Goal: Book appointment/travel/reservation

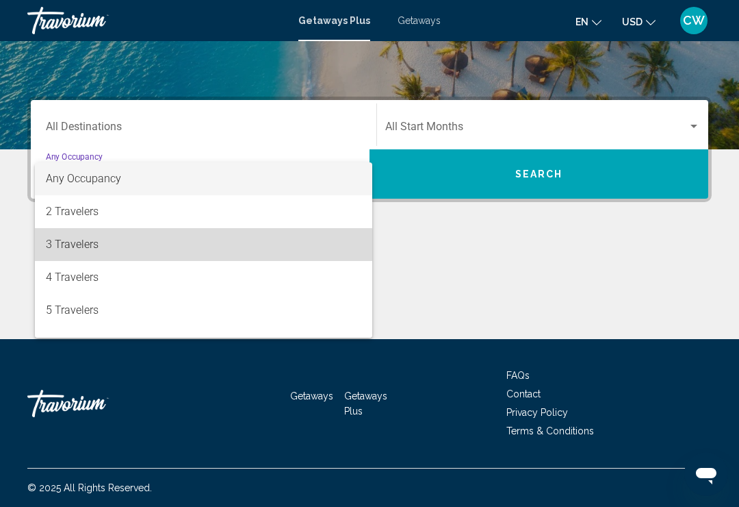
click at [117, 242] on span "3 Travelers" at bounding box center [204, 244] width 316 height 33
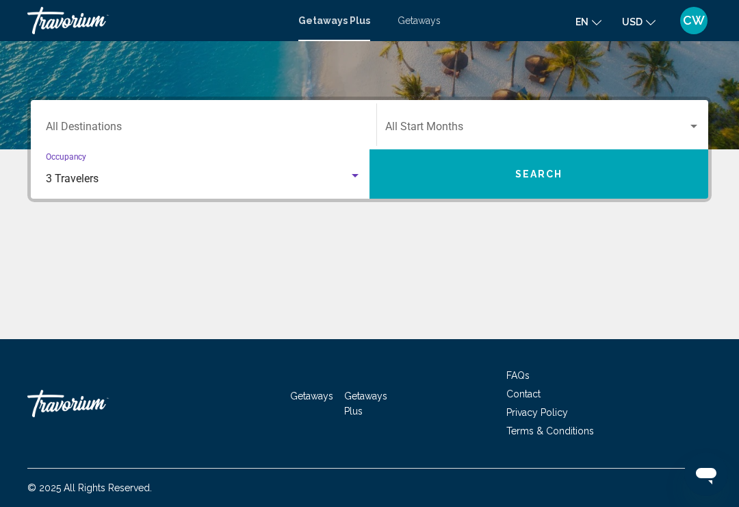
click at [247, 123] on input "Destination All Destinations" at bounding box center [204, 129] width 316 height 12
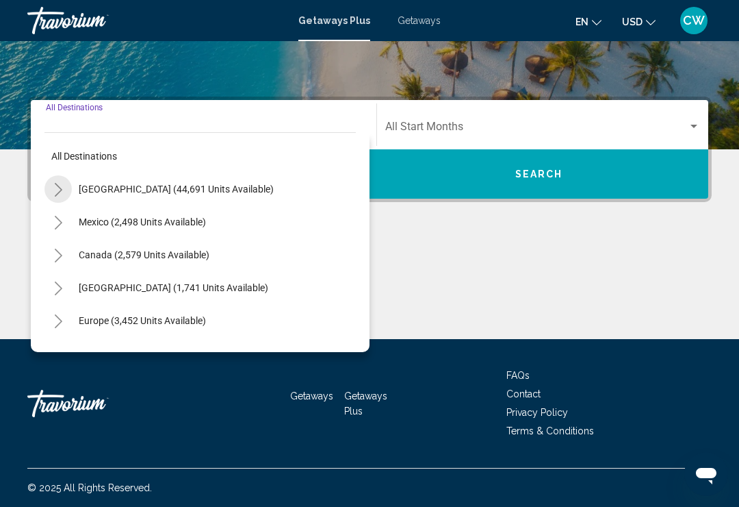
click at [65, 192] on button "Toggle United States (44,691 units available)" at bounding box center [57, 188] width 27 height 27
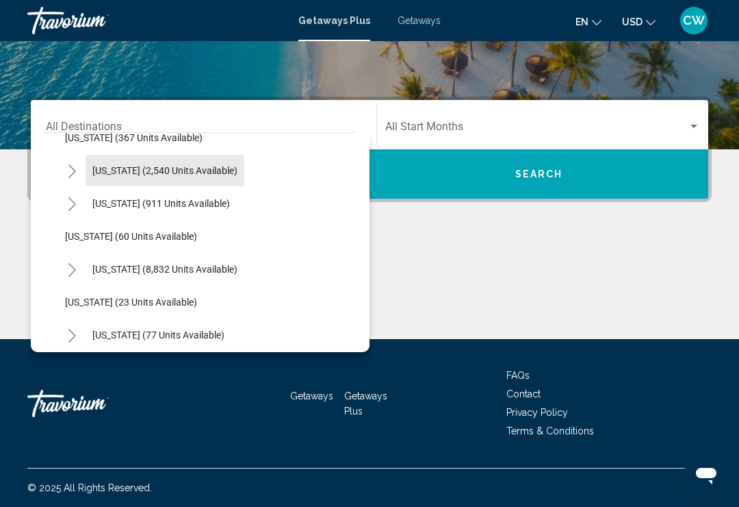
scroll to position [122, 0]
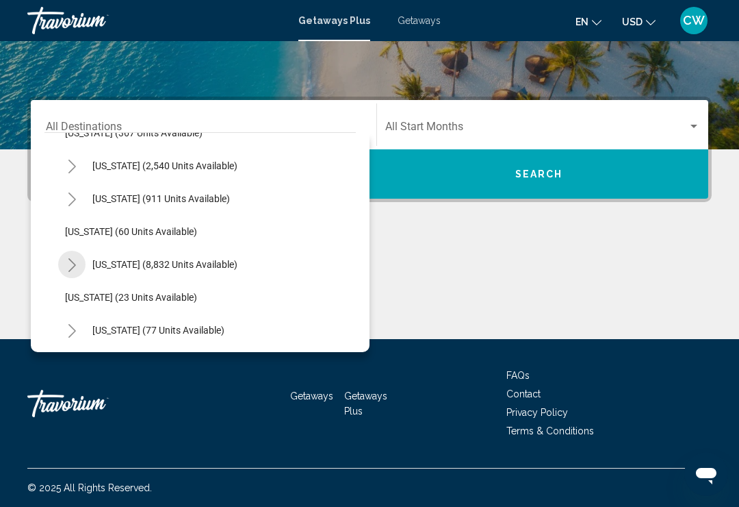
click at [79, 269] on button "Toggle Florida (8,832 units available)" at bounding box center [71, 264] width 27 height 27
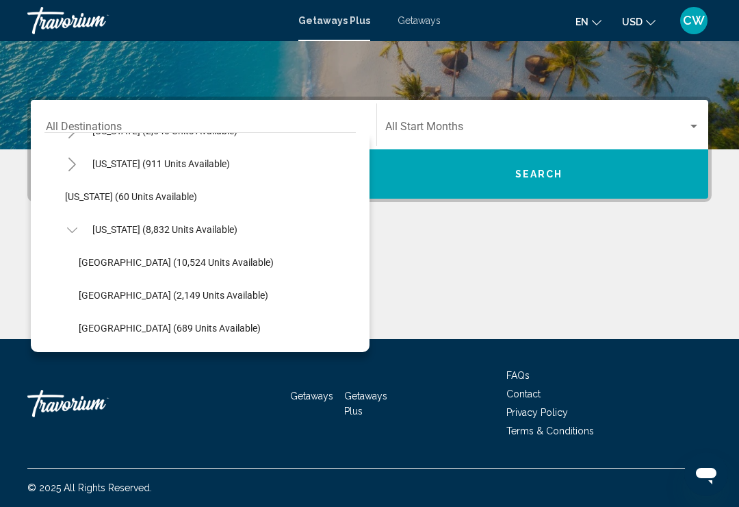
scroll to position [159, 0]
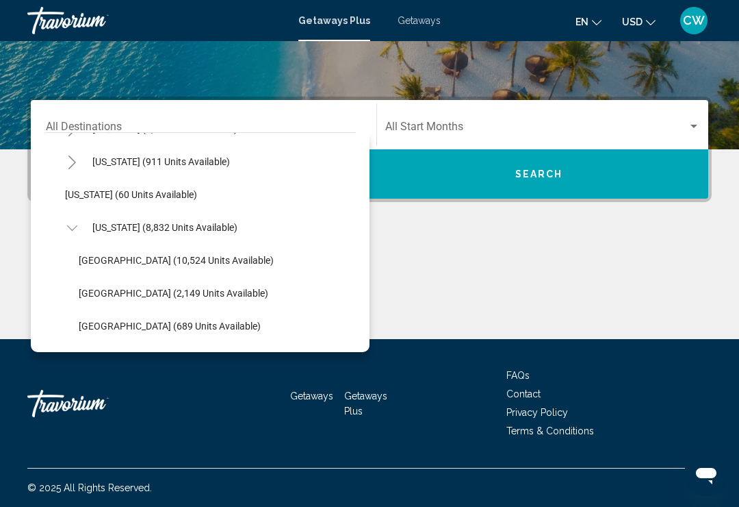
click at [157, 255] on span "Orlando & Disney Area (10,524 units available)" at bounding box center [176, 260] width 195 height 11
type input "**********"
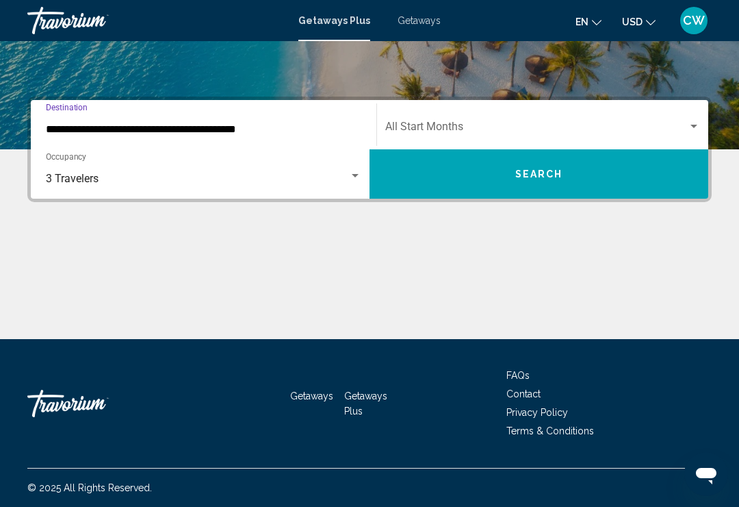
click at [589, 172] on button "Search" at bounding box center [539, 173] width 339 height 49
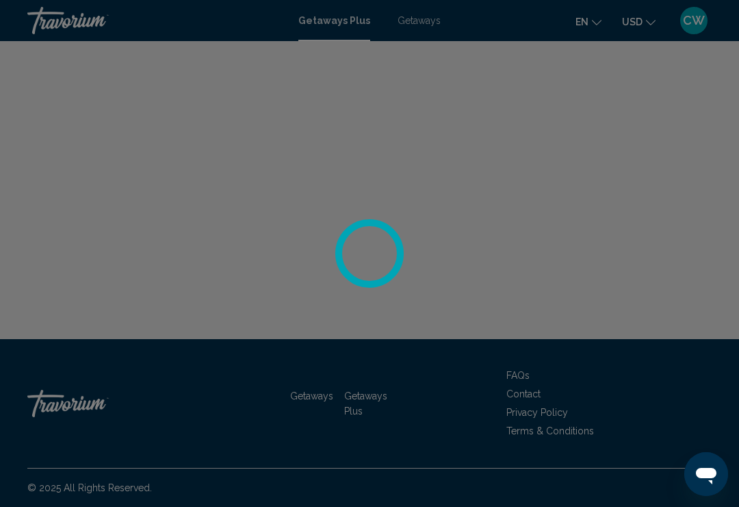
scroll to position [21, 0]
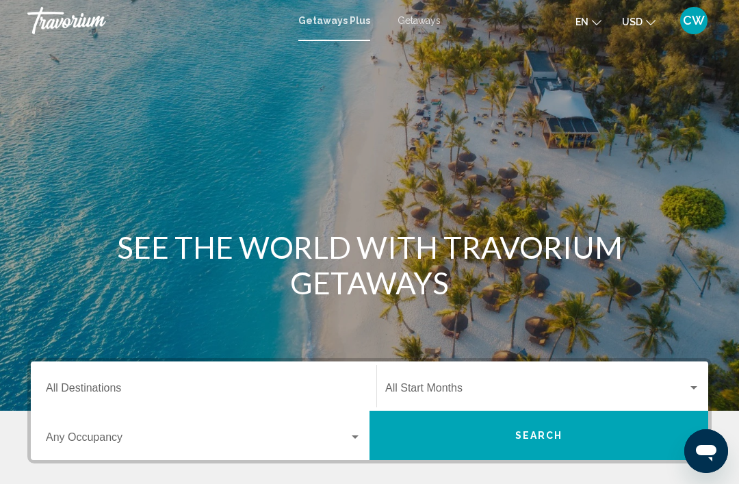
click at [156, 385] on input "Destination All Destinations" at bounding box center [204, 391] width 316 height 12
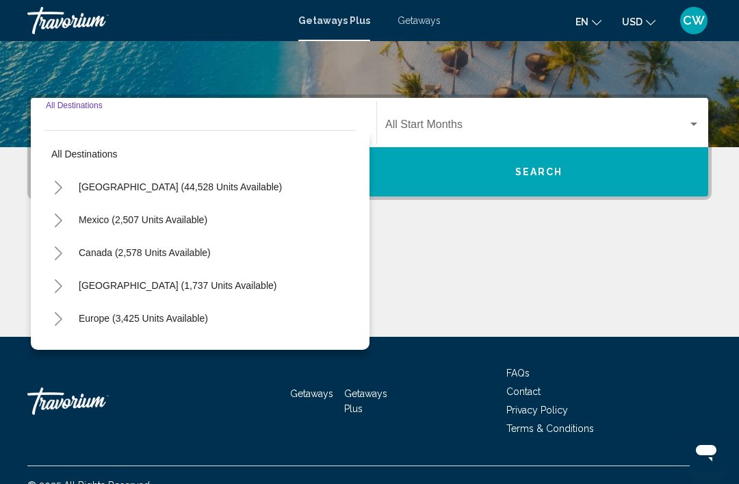
scroll to position [284, 0]
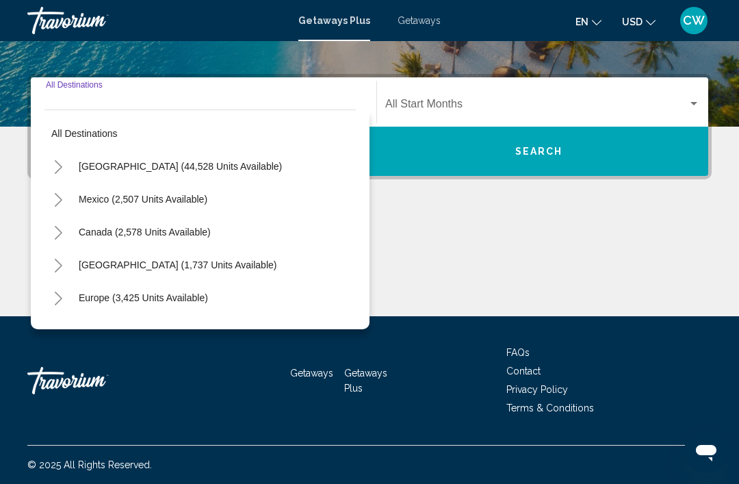
click at [70, 198] on button "Toggle Mexico (2,507 units available)" at bounding box center [57, 199] width 27 height 27
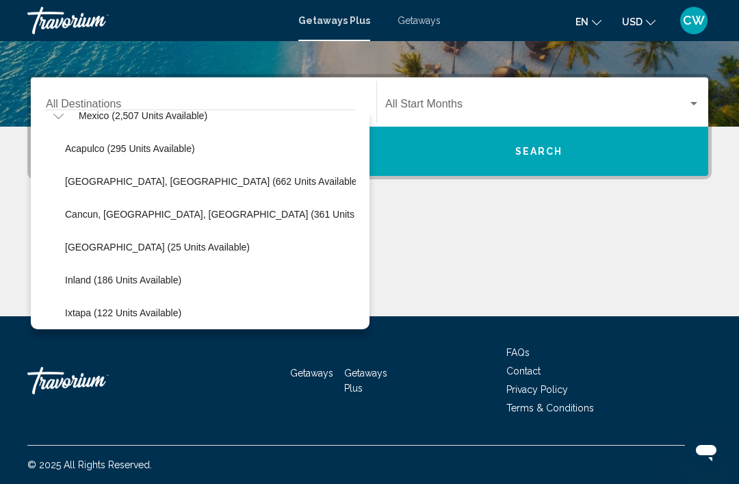
scroll to position [88, 0]
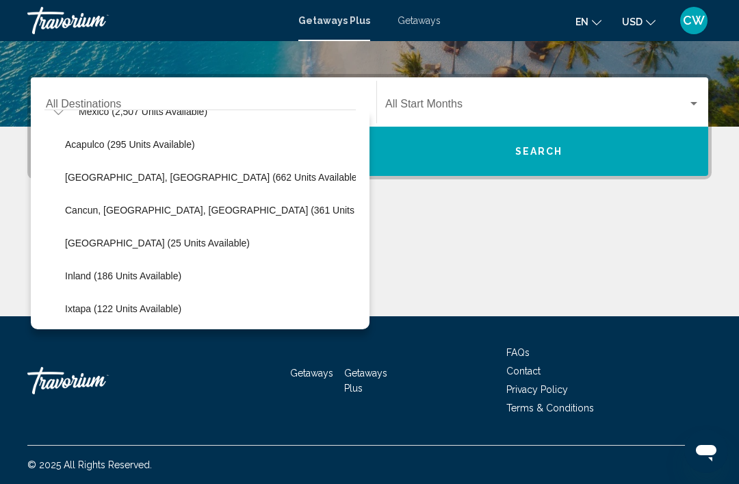
click at [96, 209] on span "Cancun, [GEOGRAPHIC_DATA], [GEOGRAPHIC_DATA] (361 units available)" at bounding box center [231, 210] width 333 height 11
type input "**********"
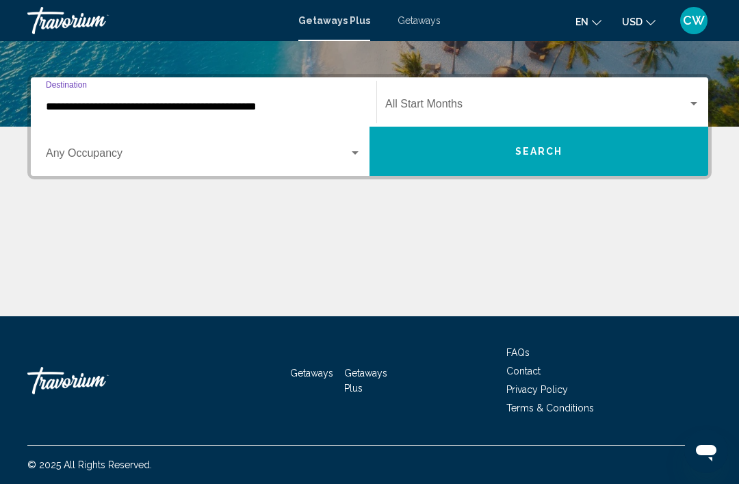
click at [538, 158] on button "Search" at bounding box center [539, 151] width 339 height 49
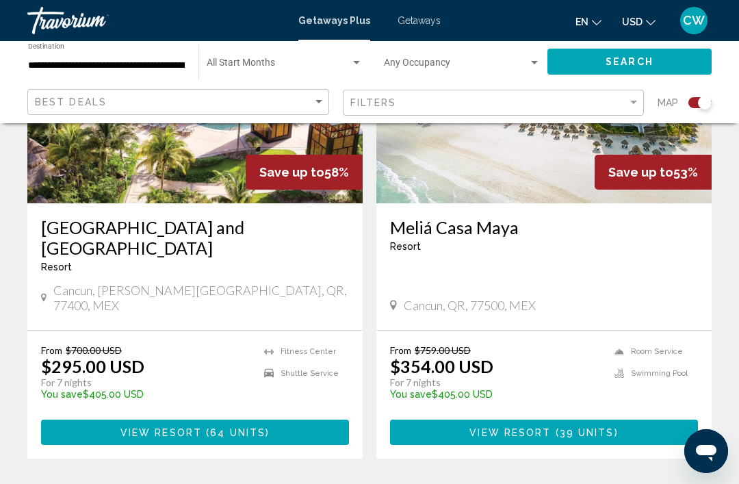
scroll to position [632, 0]
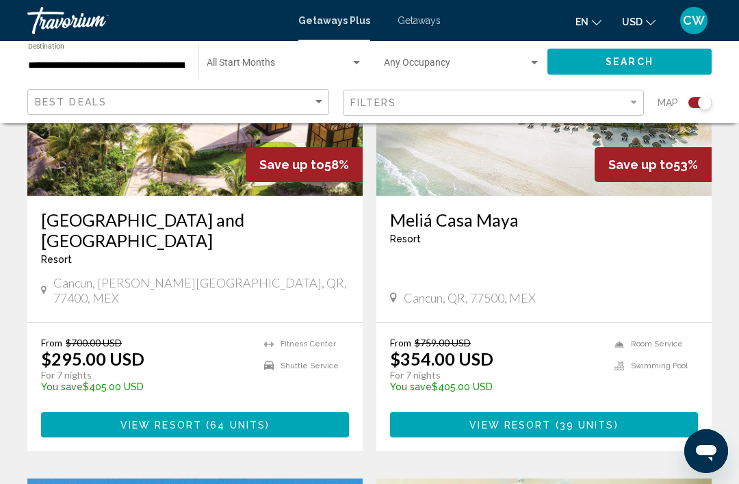
click at [710, 282] on div "[GEOGRAPHIC_DATA] - This is an adults only resort Cancun, QR, 77500, MEX" at bounding box center [543, 259] width 335 height 127
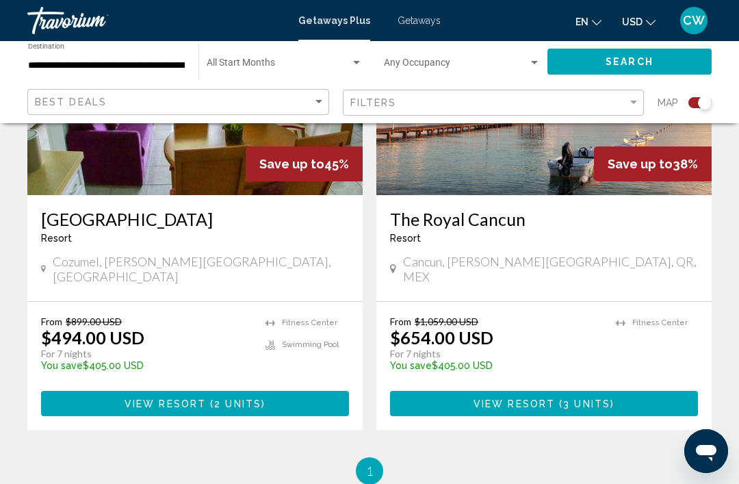
scroll to position [2099, 0]
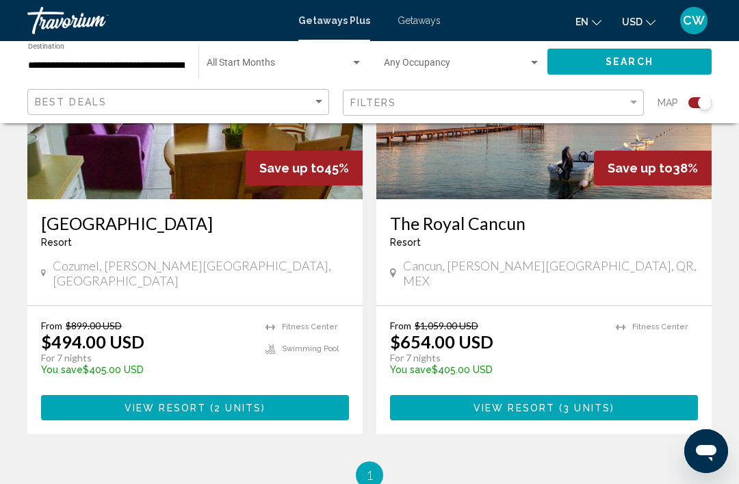
click at [420, 17] on span "Getaways" at bounding box center [419, 20] width 43 height 11
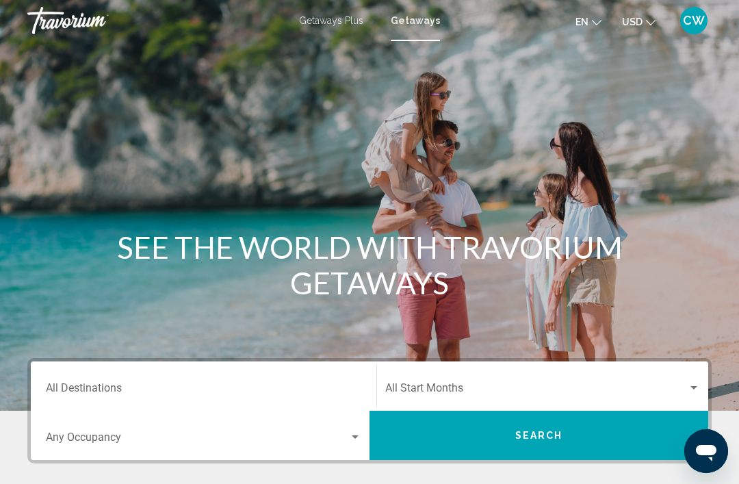
click at [221, 438] on span "Search widget" at bounding box center [197, 440] width 303 height 12
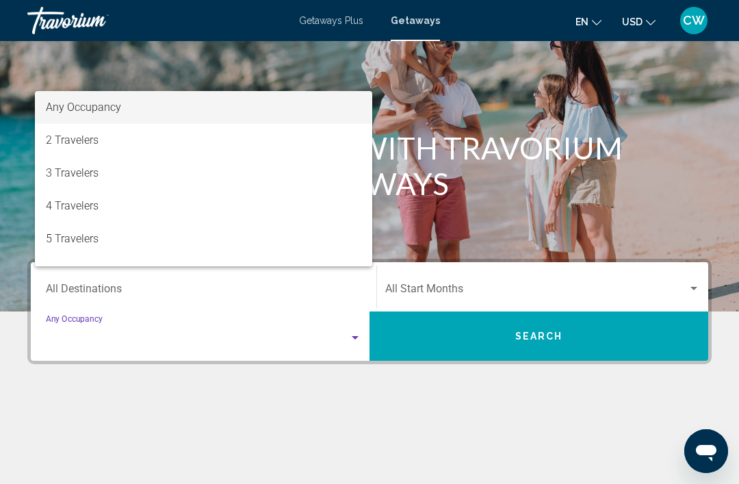
scroll to position [240, 0]
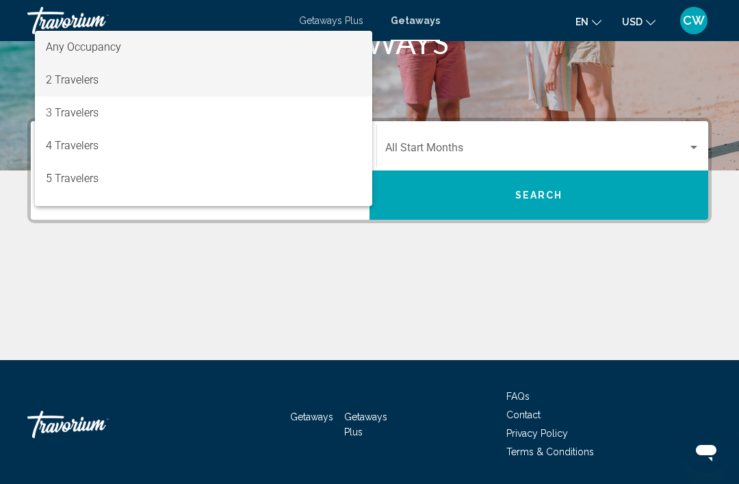
click at [94, 97] on span "2 Travelers" at bounding box center [204, 80] width 316 height 33
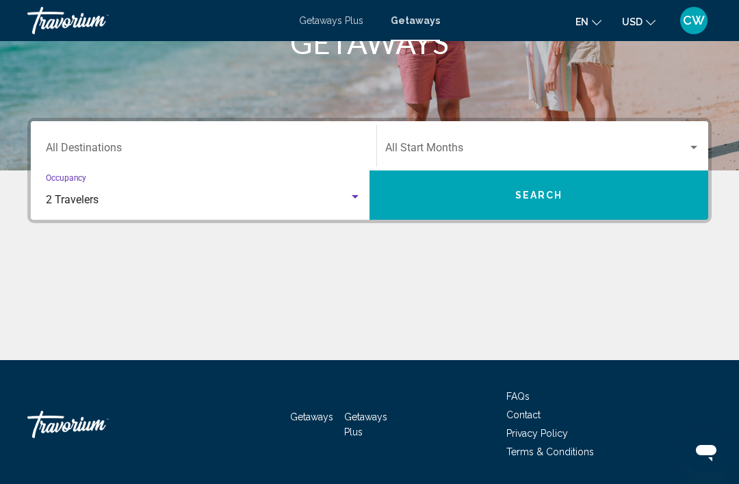
click at [209, 138] on div "Destination All Destinations" at bounding box center [204, 146] width 316 height 43
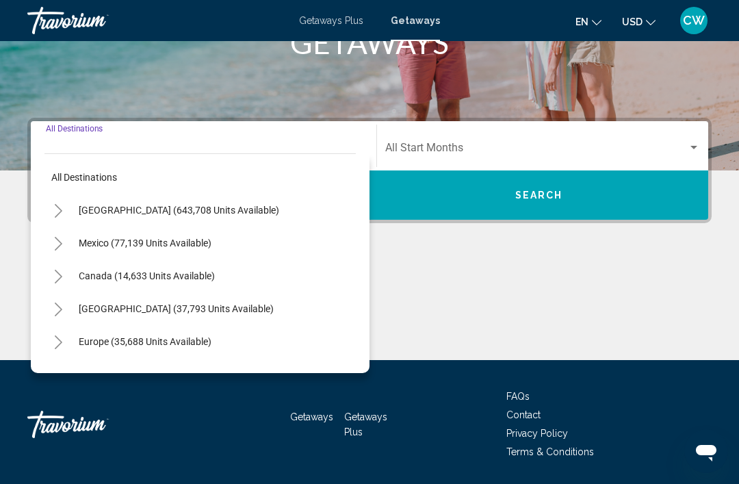
click at [73, 253] on button "Mexico (77,139 units available)" at bounding box center [145, 242] width 146 height 31
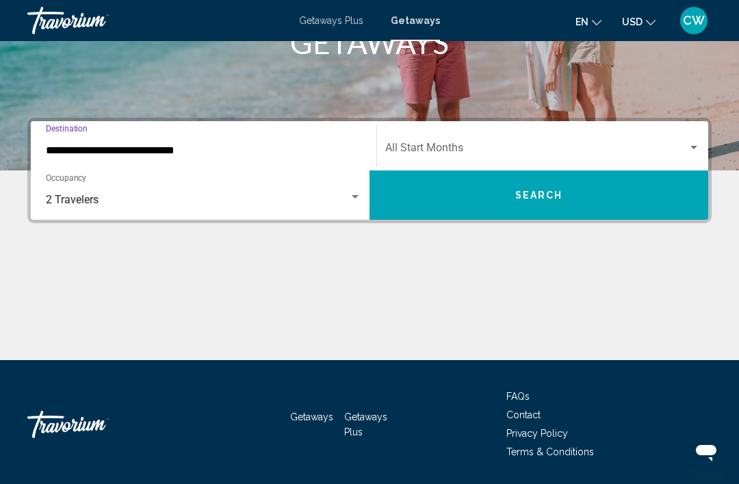
click at [136, 150] on input "**********" at bounding box center [204, 150] width 316 height 12
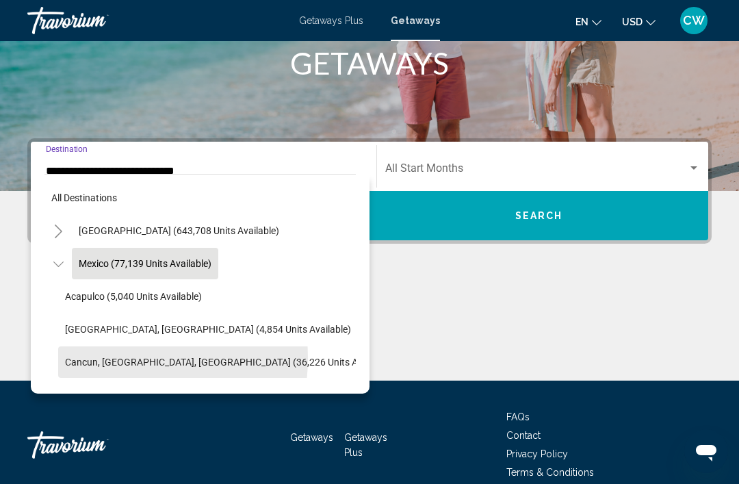
click at [104, 358] on span "Cancun, [GEOGRAPHIC_DATA], [GEOGRAPHIC_DATA] (36,226 units available)" at bounding box center [229, 362] width 329 height 11
type input "**********"
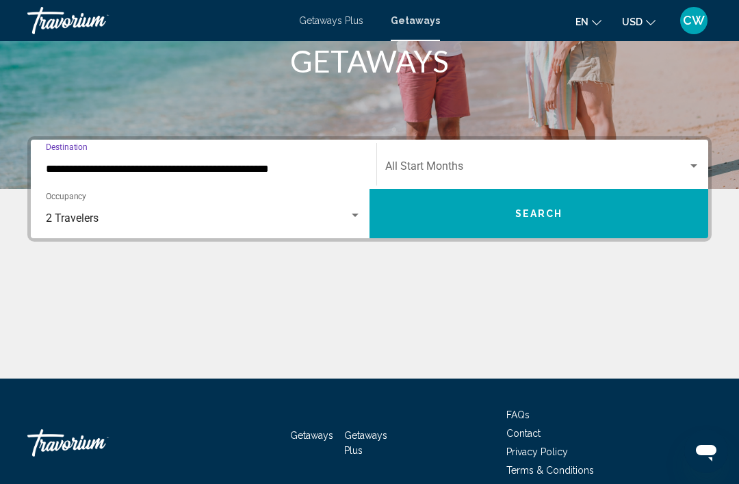
scroll to position [240, 0]
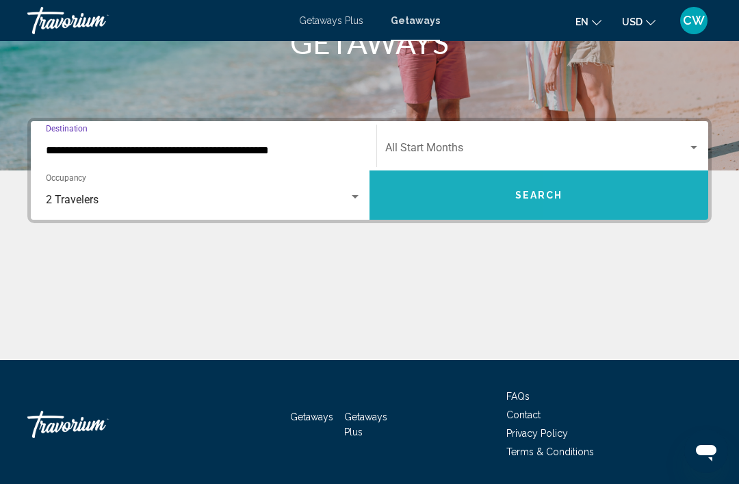
click at [626, 201] on button "Search" at bounding box center [539, 194] width 339 height 49
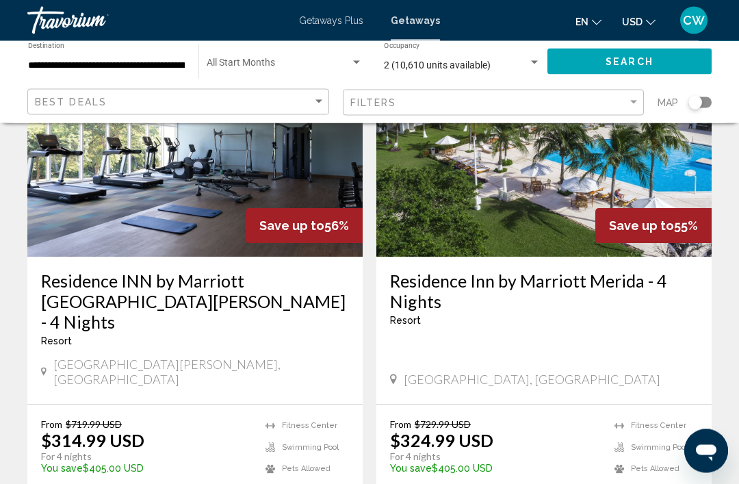
scroll to position [2676, 0]
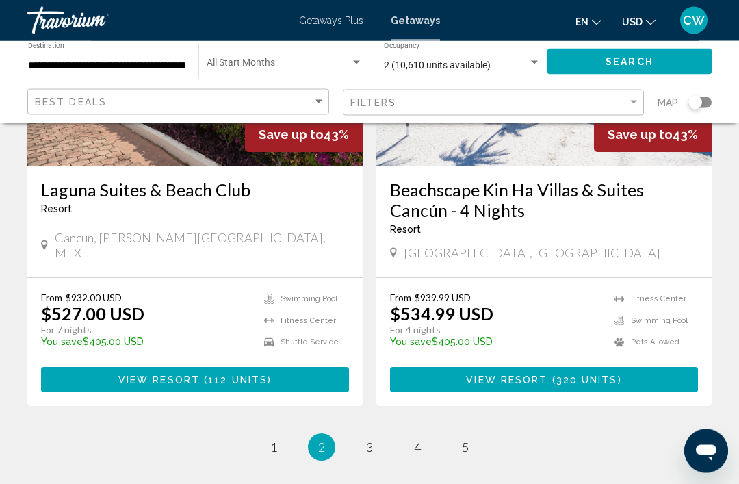
scroll to position [2723, 0]
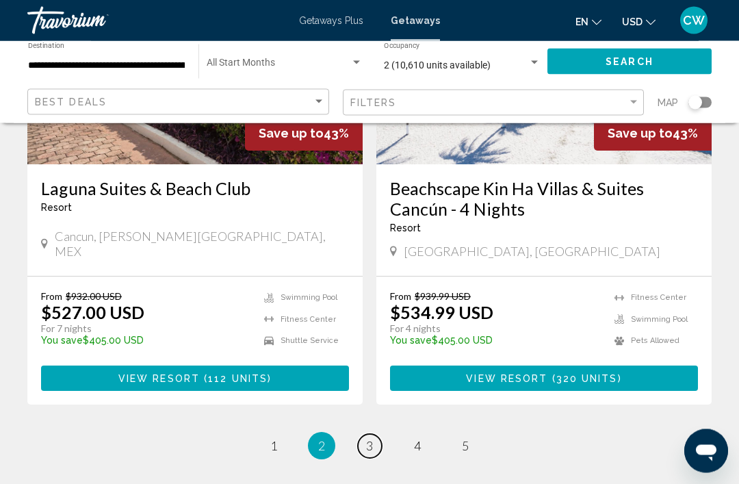
click at [370, 435] on link "page 3" at bounding box center [370, 447] width 24 height 24
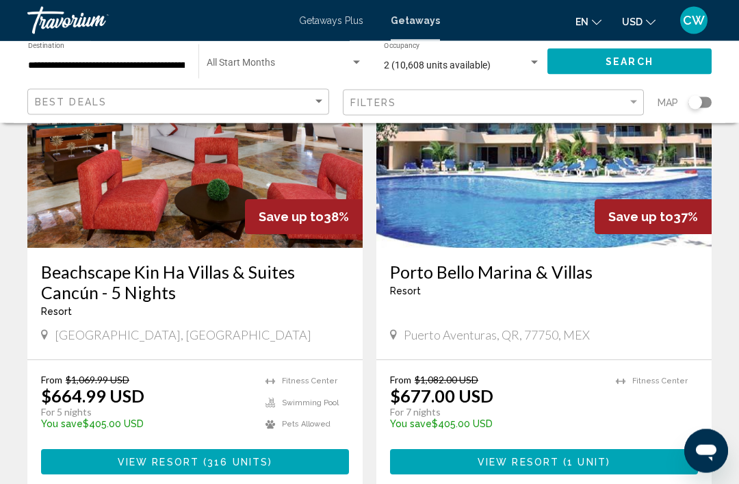
scroll to position [2646, 0]
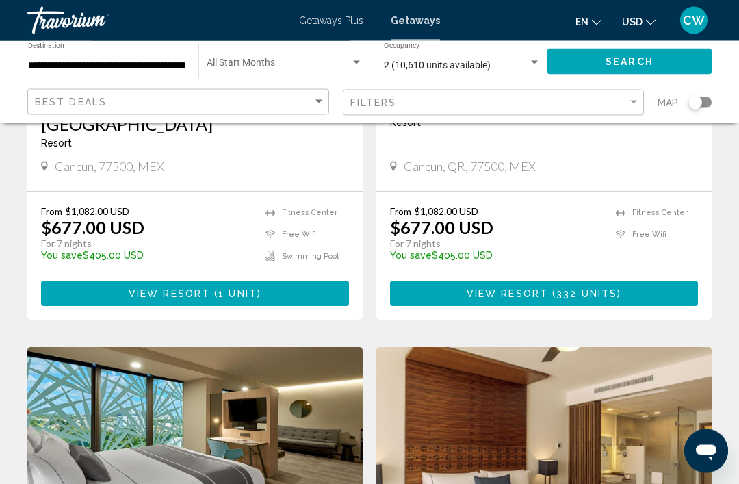
scroll to position [324, 0]
click at [513, 281] on button "View Resort ( 332 units )" at bounding box center [544, 293] width 308 height 25
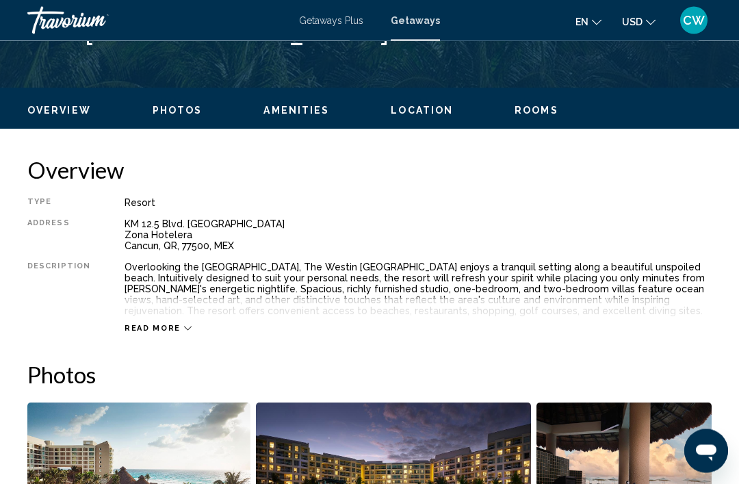
scroll to position [605, 0]
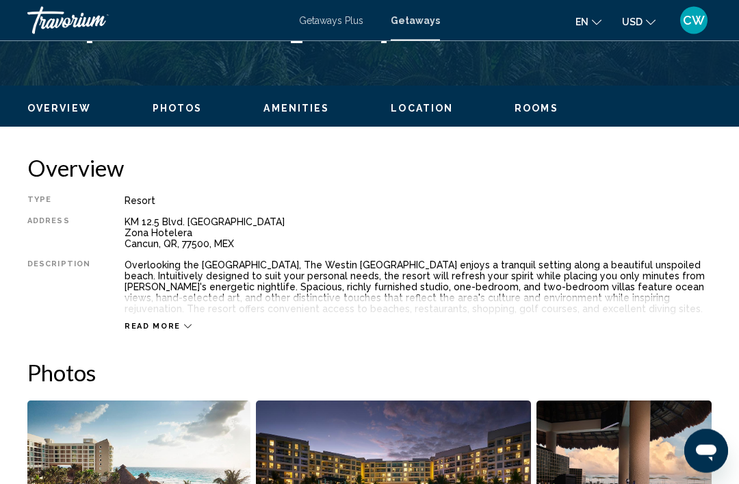
click at [184, 324] on icon "Main content" at bounding box center [188, 327] width 8 height 8
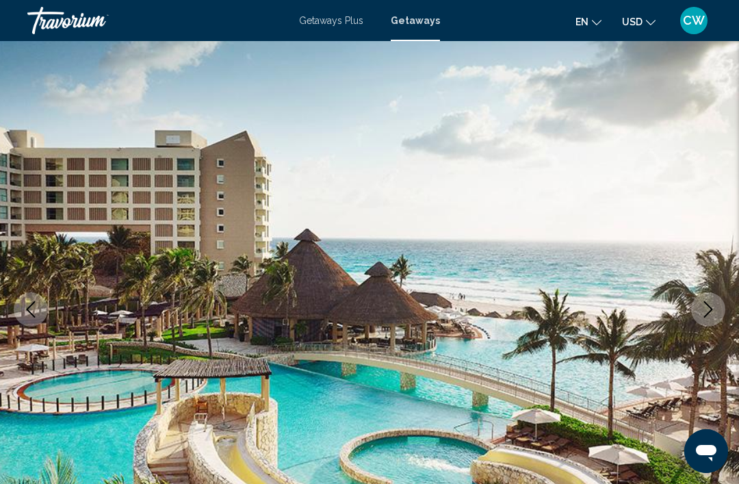
scroll to position [0, 0]
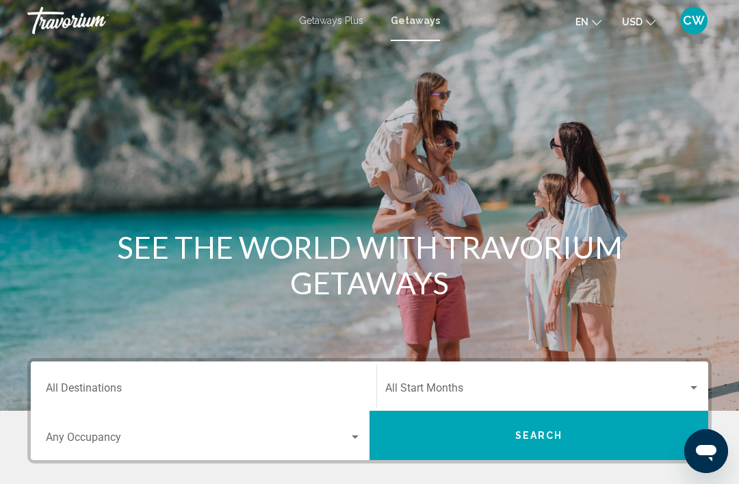
click at [146, 385] on input "Destination All Destinations" at bounding box center [204, 391] width 316 height 12
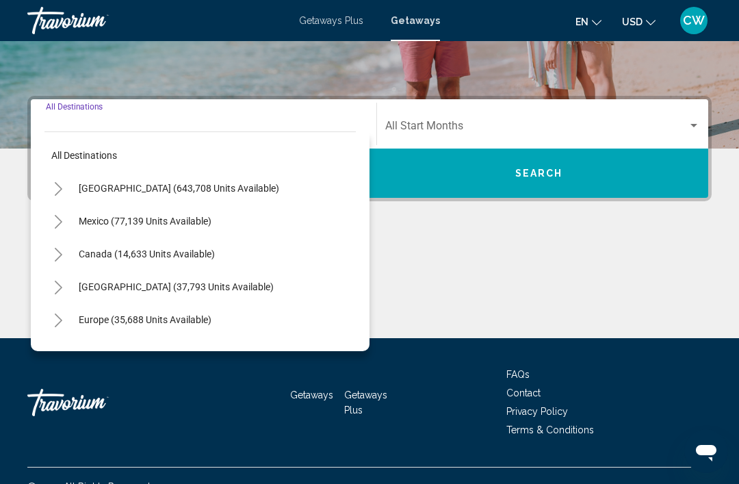
scroll to position [284, 0]
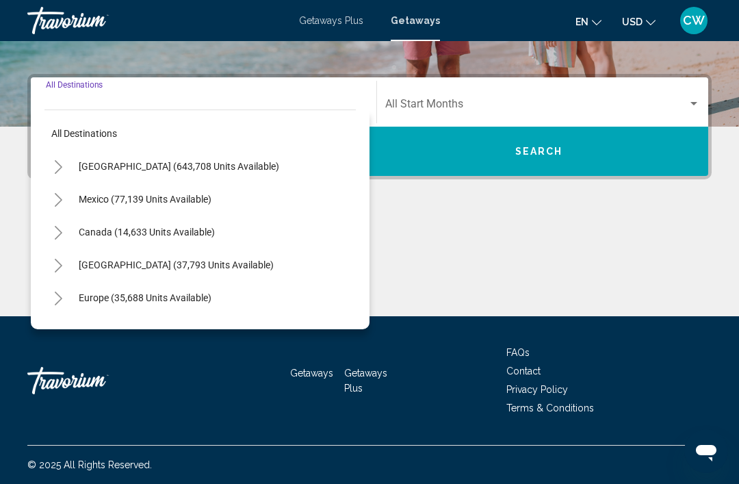
click at [60, 168] on icon "Toggle United States (643,708 units available)" at bounding box center [58, 167] width 10 height 14
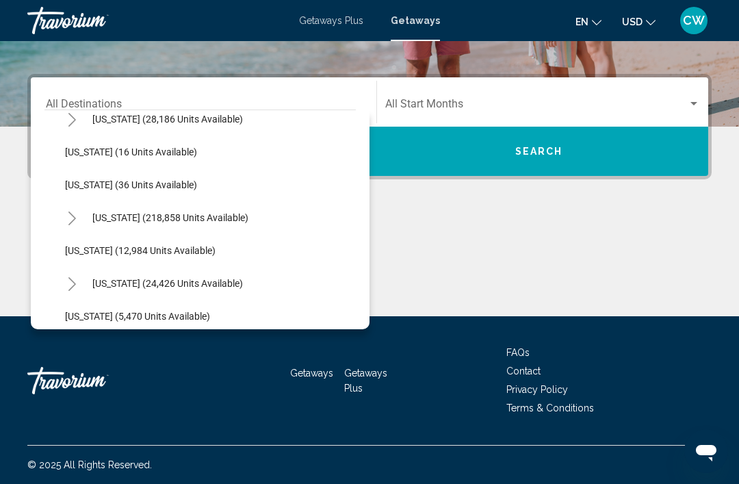
scroll to position [212, 0]
click at [81, 215] on button "Toggle Florida (218,858 units available)" at bounding box center [71, 216] width 27 height 27
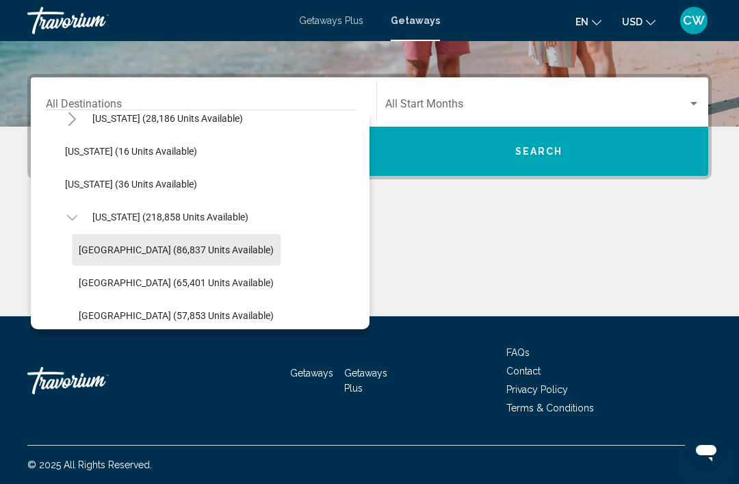
click at [150, 247] on span "[GEOGRAPHIC_DATA] (86,837 units available)" at bounding box center [176, 249] width 195 height 11
type input "**********"
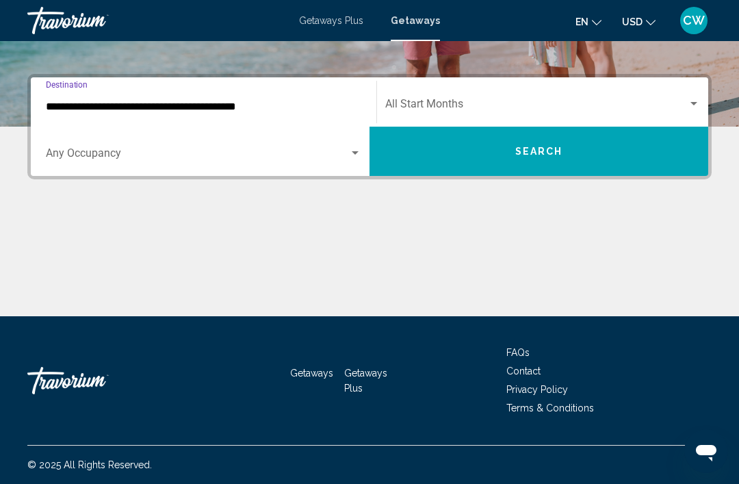
click at [353, 153] on div "Search widget" at bounding box center [355, 152] width 7 height 3
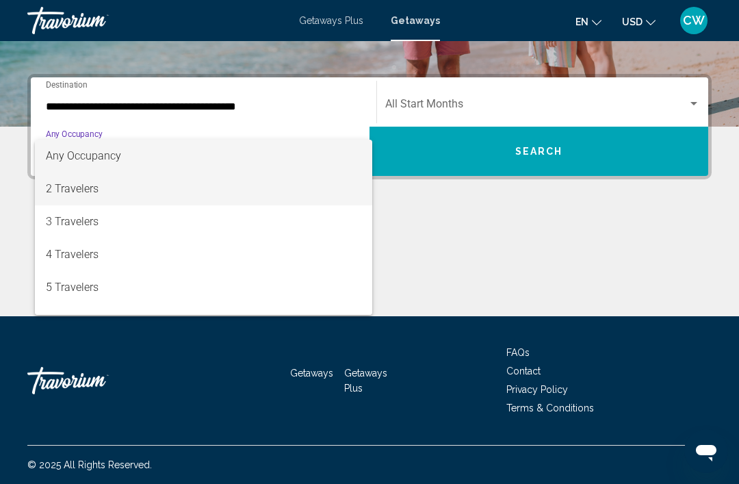
click at [131, 184] on span "2 Travelers" at bounding box center [204, 188] width 316 height 33
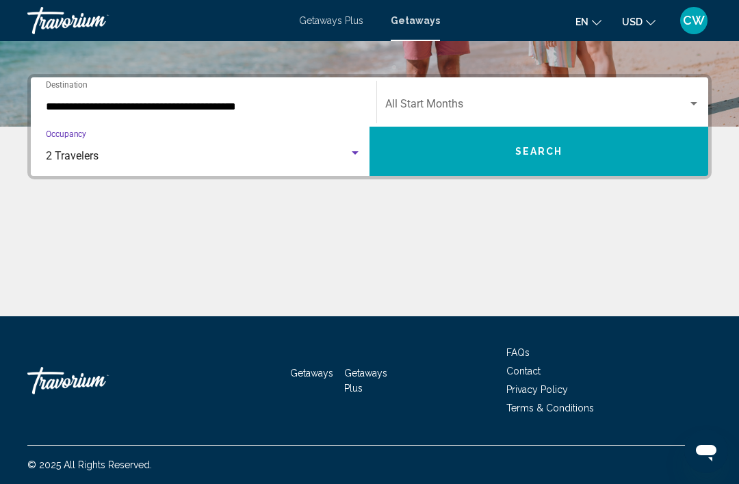
click at [602, 137] on button "Search" at bounding box center [539, 151] width 339 height 49
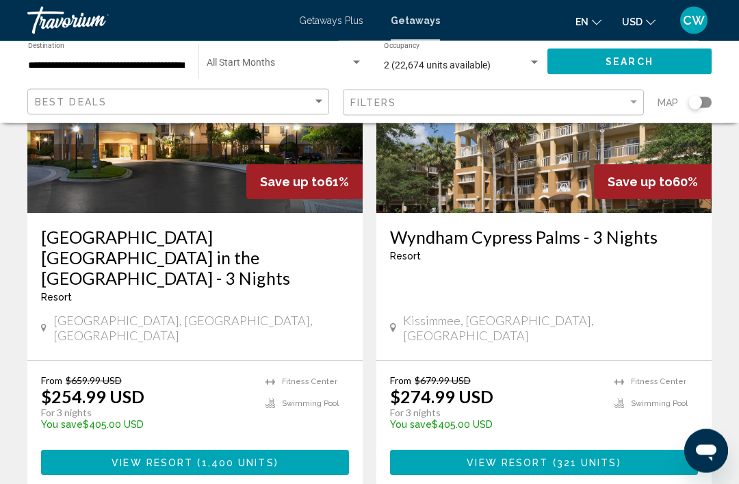
scroll to position [2681, 0]
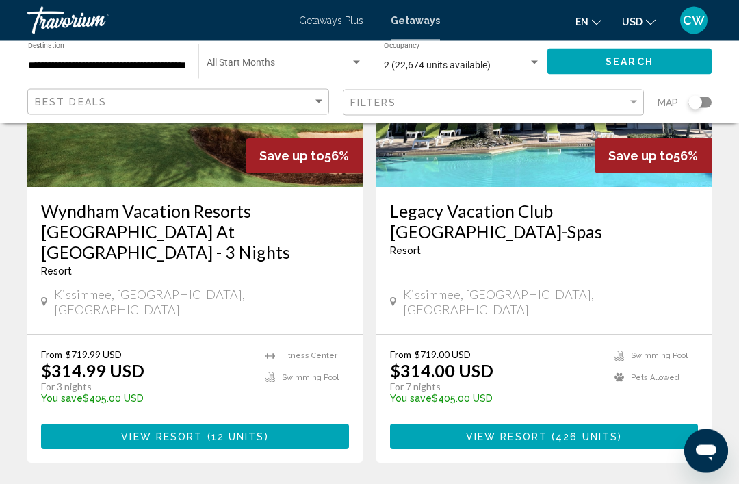
scroll to position [2686, 0]
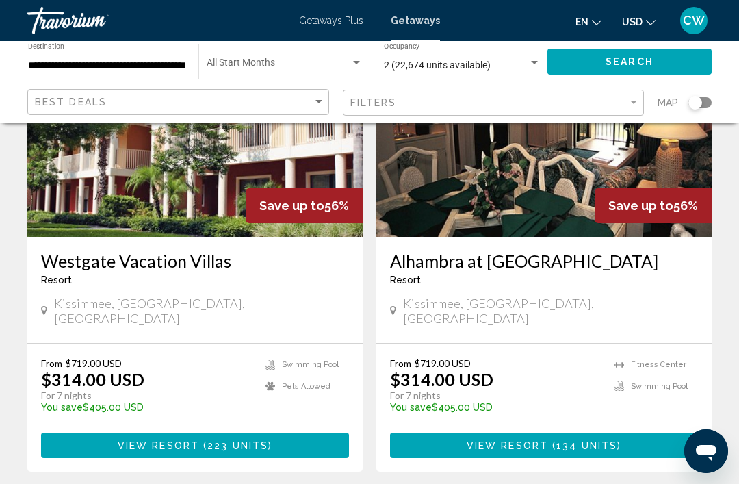
scroll to position [2666, 0]
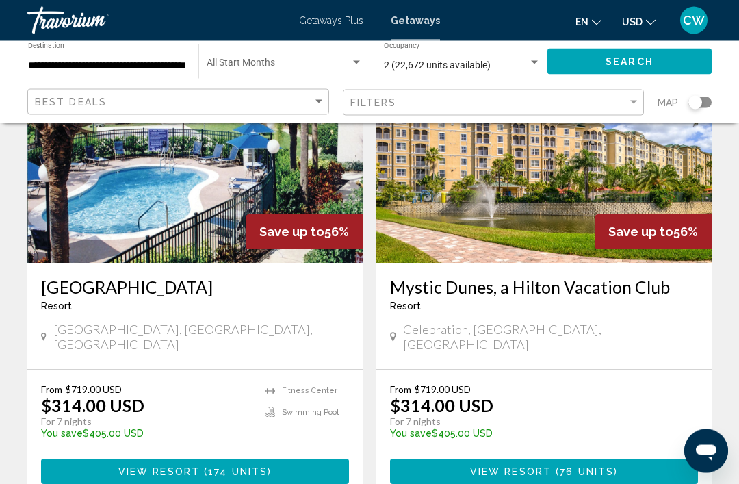
scroll to position [2634, 0]
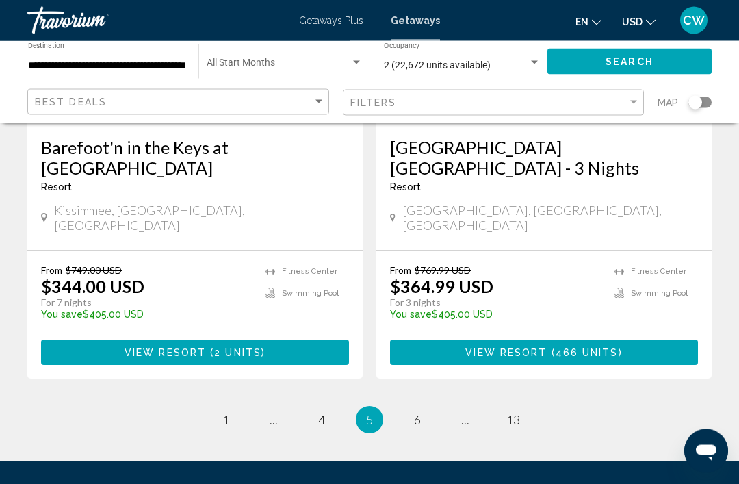
scroll to position [2729, 0]
click at [424, 408] on link "page 6" at bounding box center [418, 420] width 24 height 24
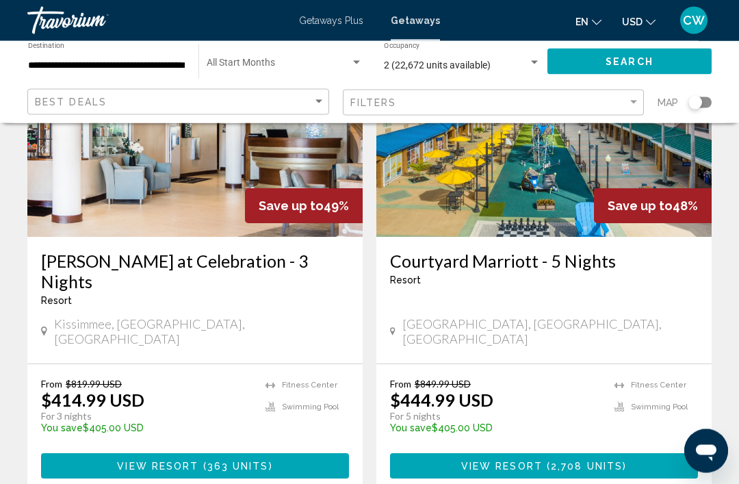
scroll to position [2636, 0]
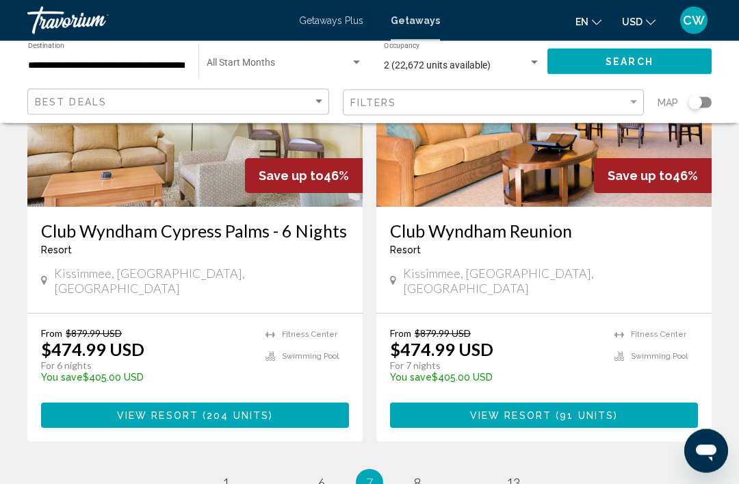
scroll to position [2750, 0]
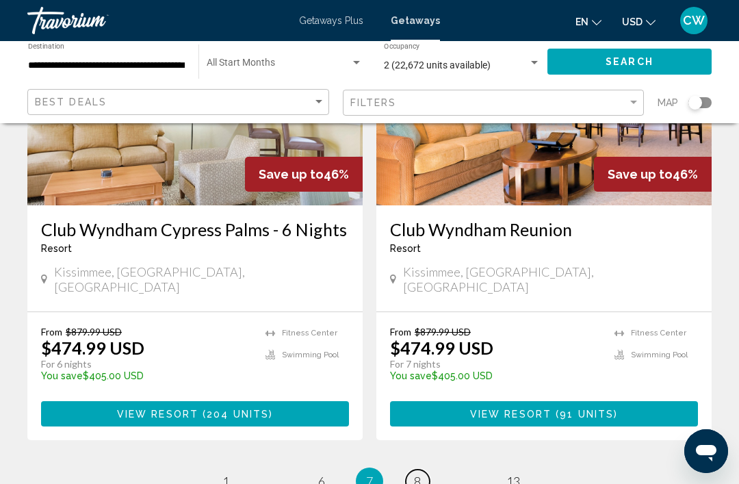
click at [424, 470] on link "page 8" at bounding box center [418, 482] width 24 height 24
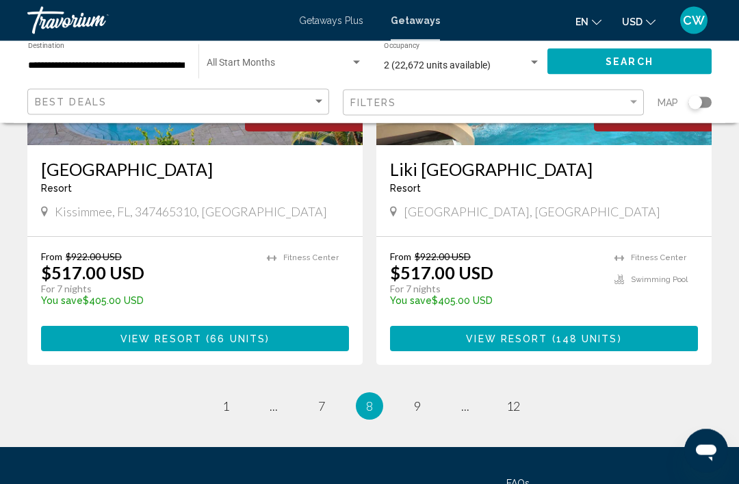
scroll to position [2709, 0]
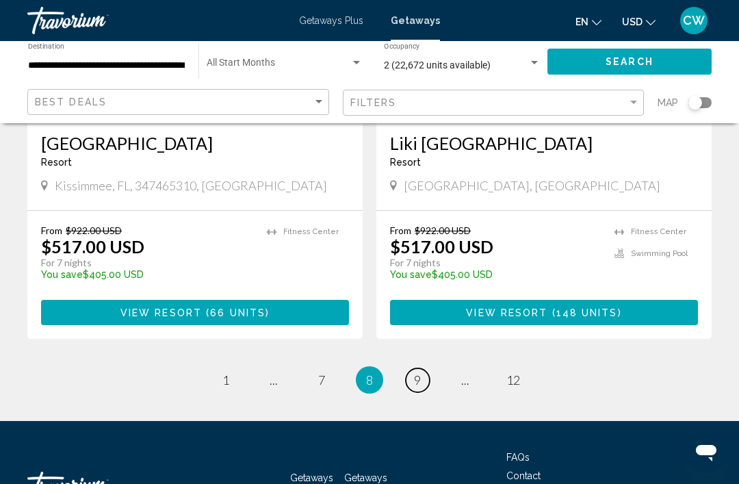
click at [418, 372] on span "9" at bounding box center [417, 379] width 7 height 15
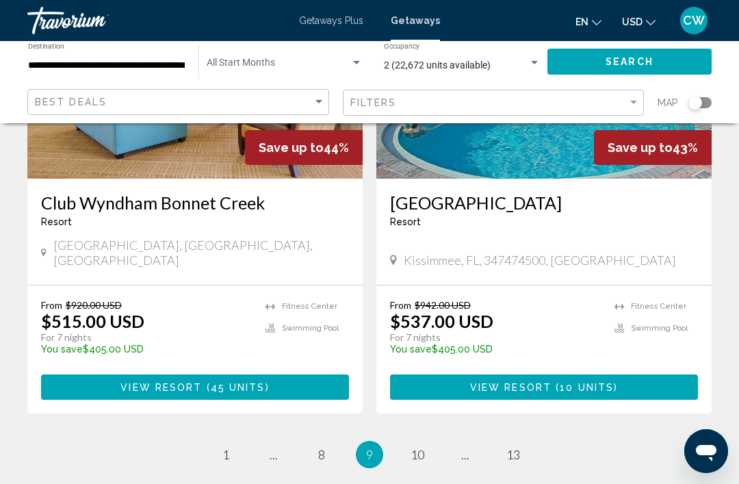
scroll to position [2709, 0]
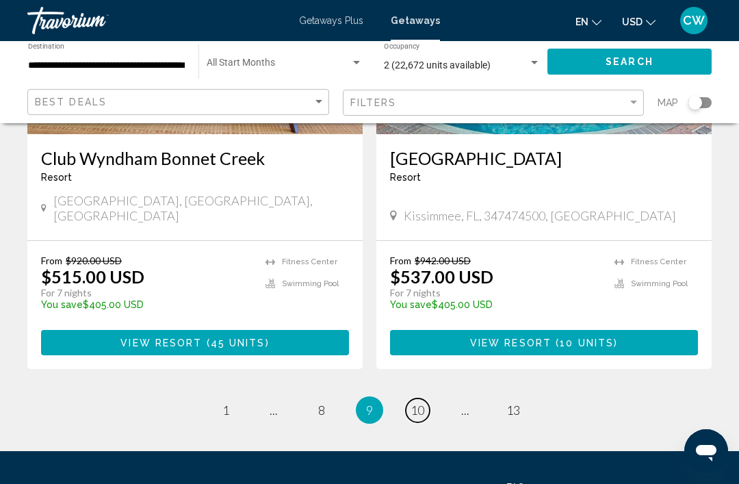
click at [418, 402] on span "10" at bounding box center [418, 409] width 14 height 15
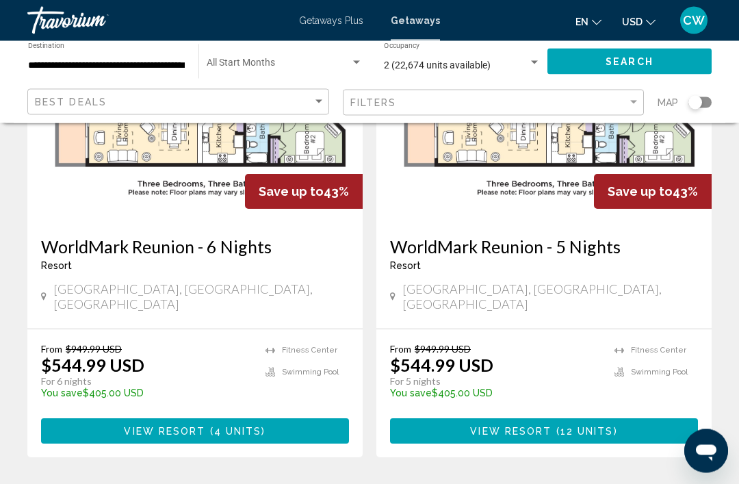
scroll to position [2629, 0]
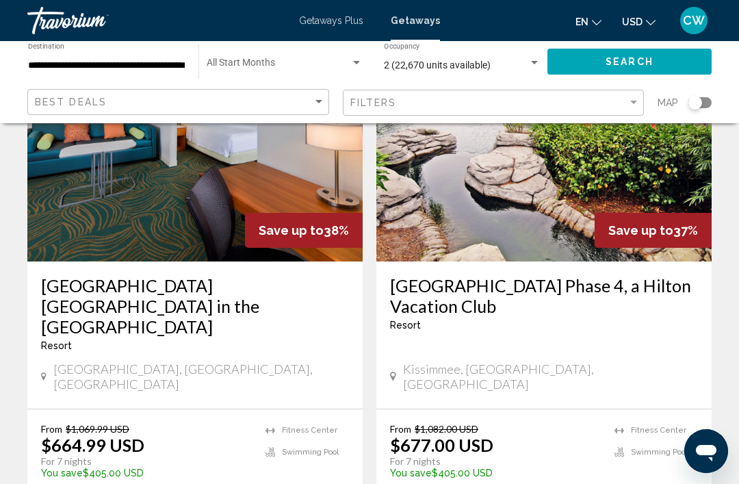
scroll to position [2750, 0]
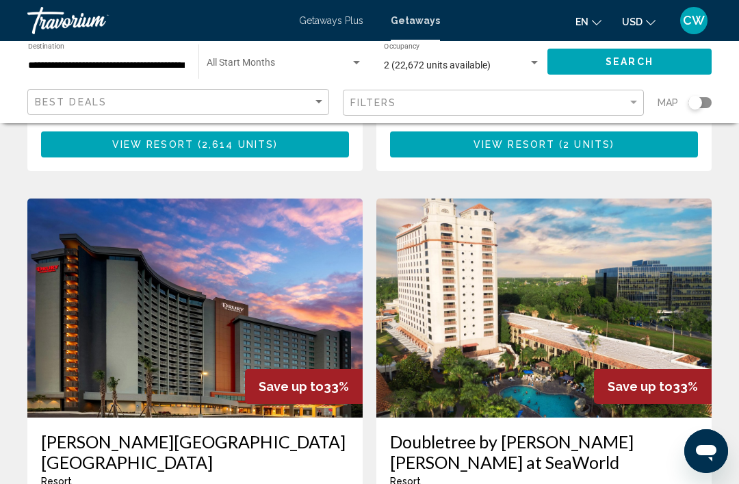
scroll to position [2493, 0]
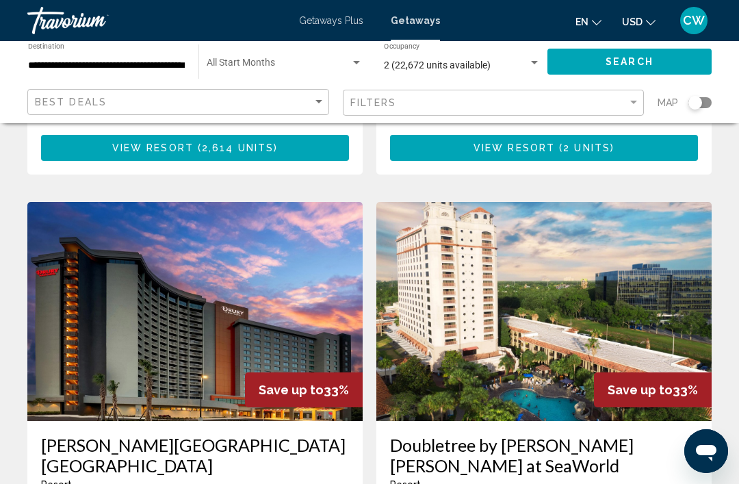
click at [339, 15] on div "Getaways Plus" at bounding box center [331, 20] width 64 height 11
click at [346, 15] on span "Getaways Plus" at bounding box center [331, 20] width 64 height 11
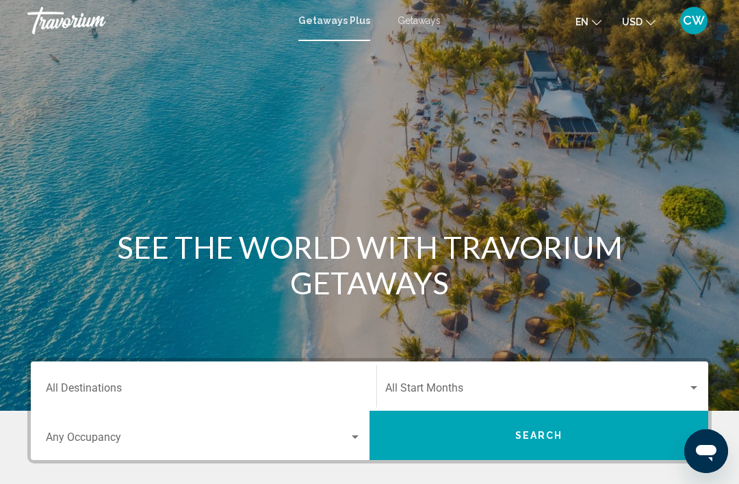
click at [212, 385] on input "Destination All Destinations" at bounding box center [204, 391] width 316 height 12
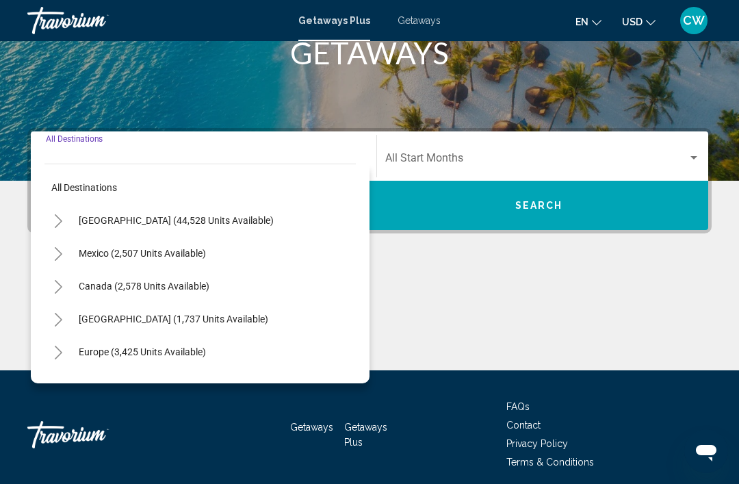
scroll to position [284, 0]
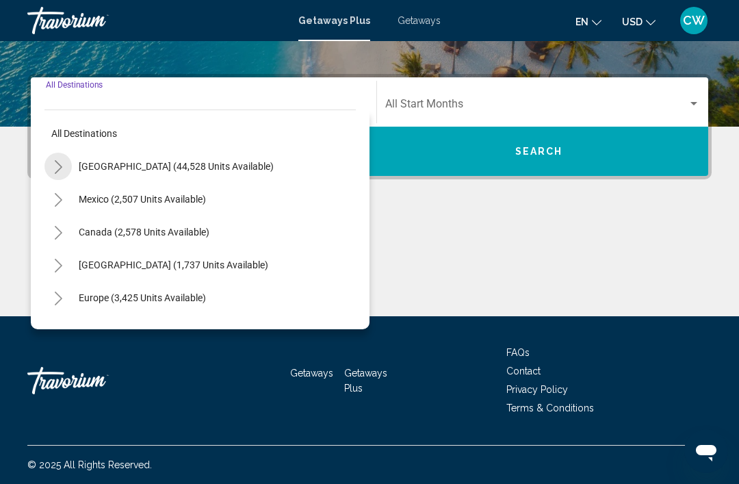
click at [65, 158] on button "Toggle United States (44,528 units available)" at bounding box center [57, 166] width 27 height 27
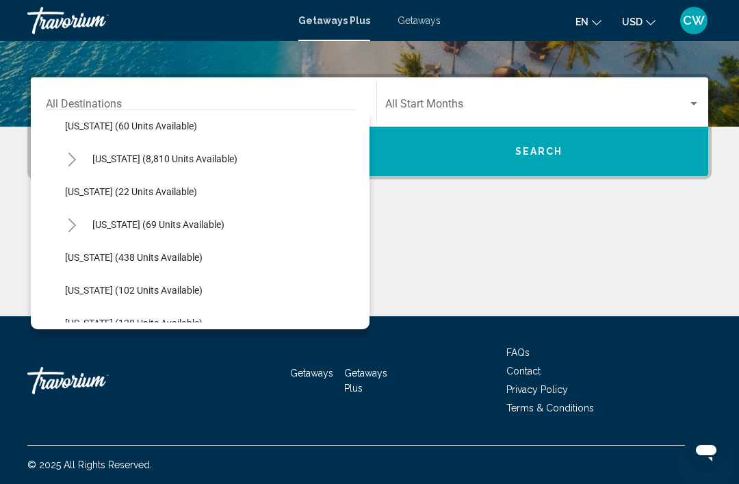
scroll to position [240, 0]
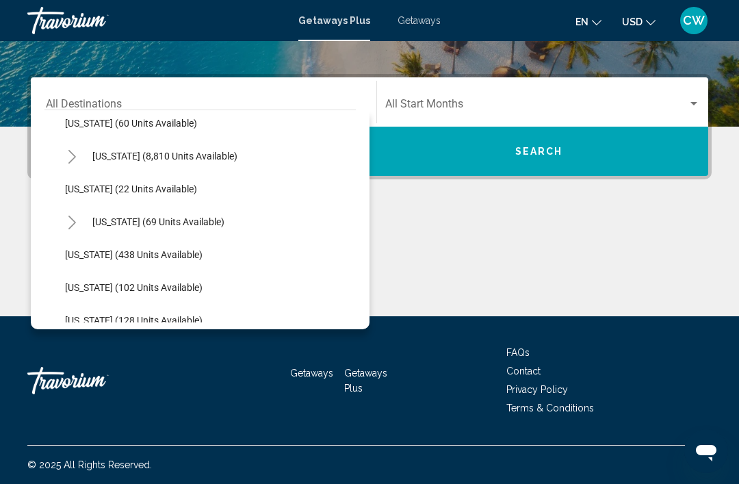
click at [77, 151] on button "Toggle Florida (8,810 units available)" at bounding box center [71, 155] width 27 height 27
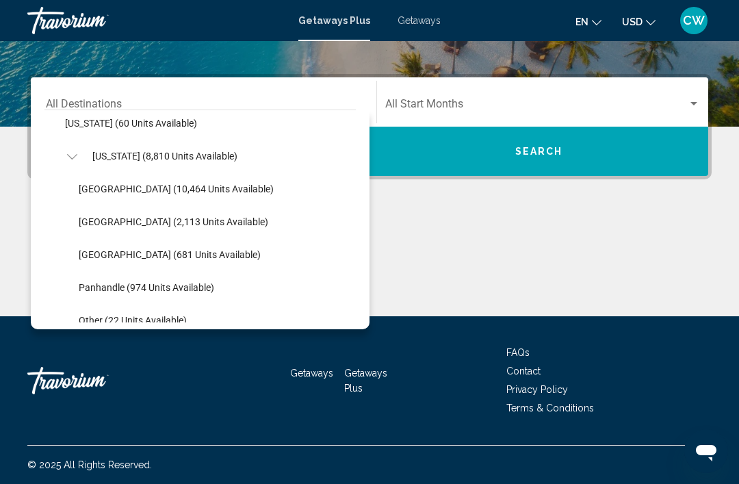
click at [133, 181] on button "[GEOGRAPHIC_DATA] (10,464 units available)" at bounding box center [176, 188] width 209 height 31
type input "**********"
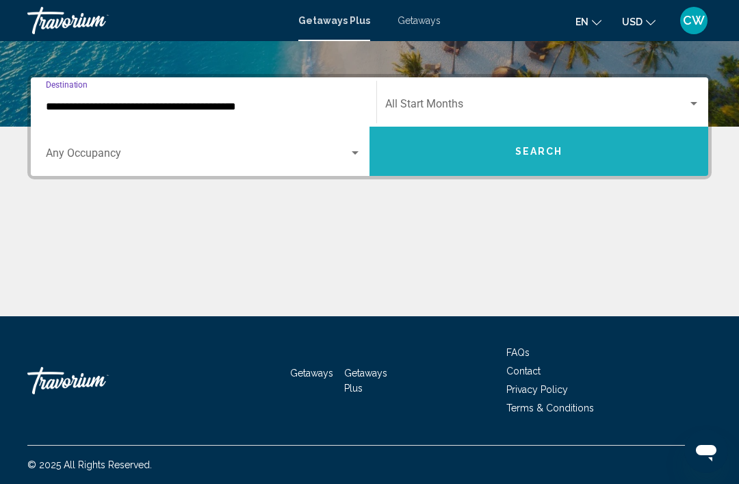
click at [553, 153] on span "Search" at bounding box center [539, 151] width 48 height 11
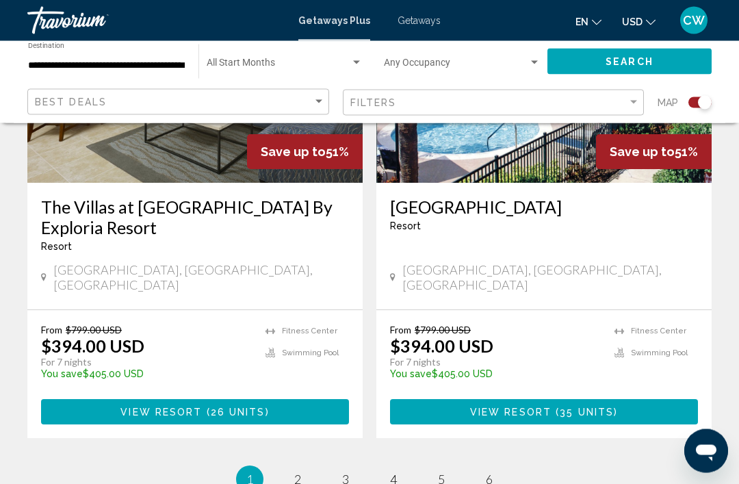
scroll to position [3195, 0]
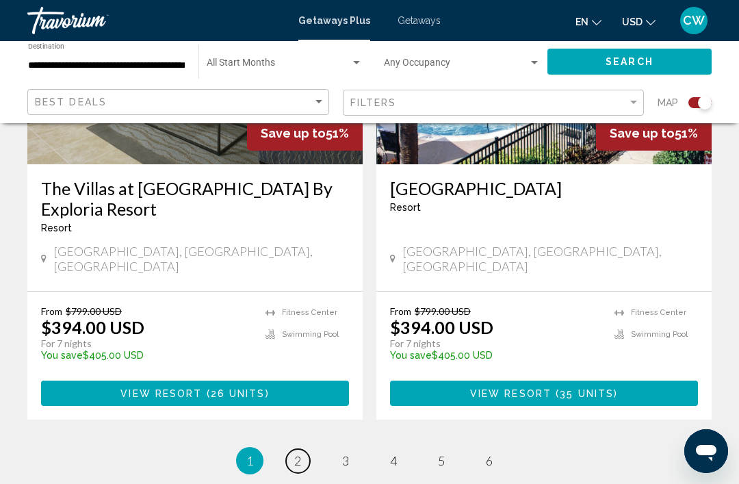
click at [301, 453] on span "2" at bounding box center [297, 460] width 7 height 15
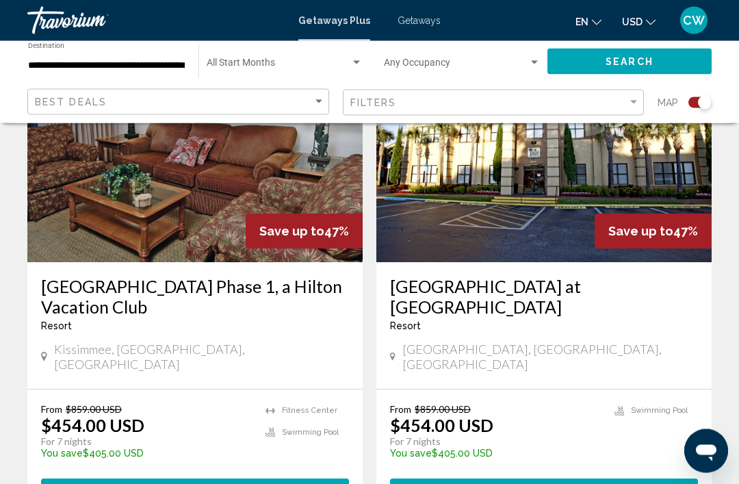
scroll to position [3084, 0]
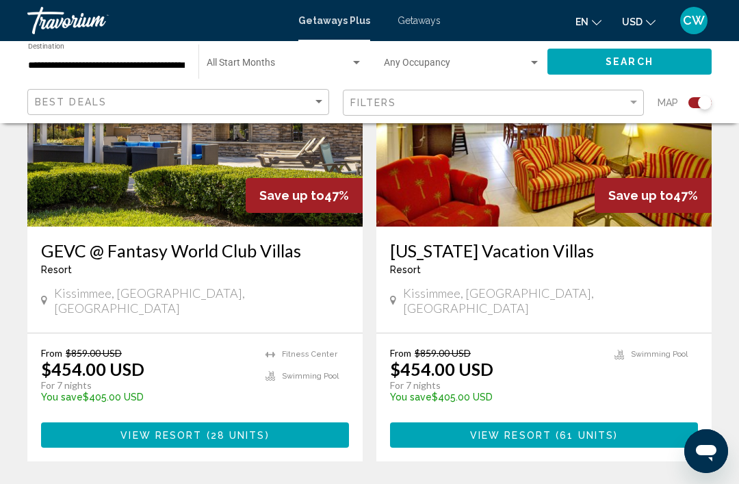
scroll to position [3100, 0]
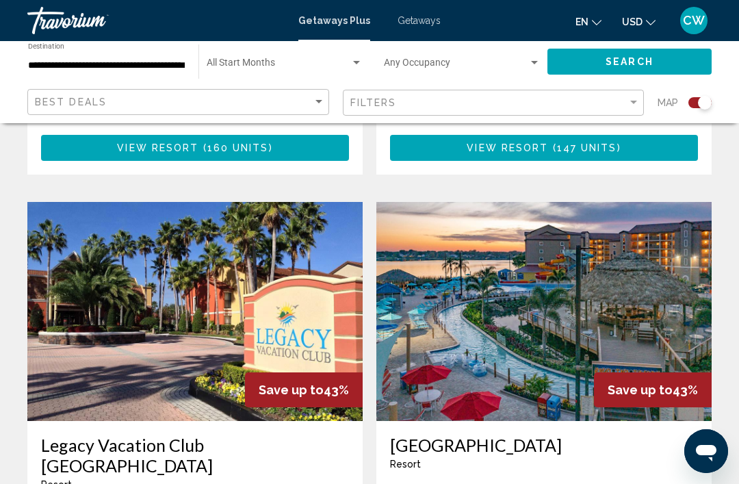
scroll to position [2869, 0]
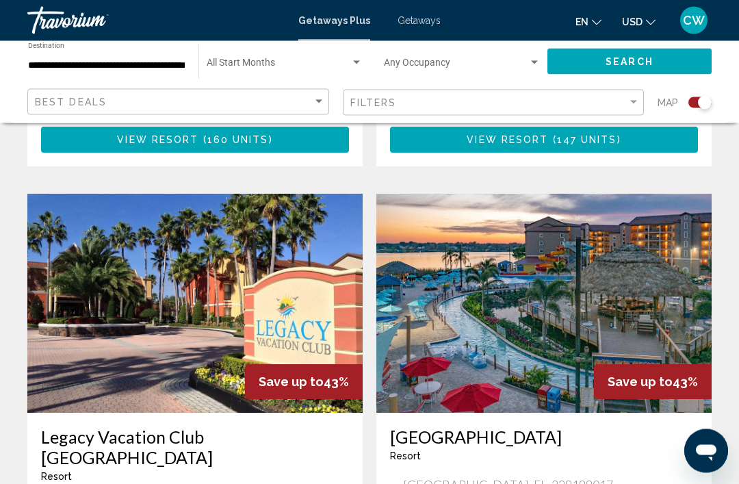
click at [595, 212] on img "Main content" at bounding box center [543, 303] width 335 height 219
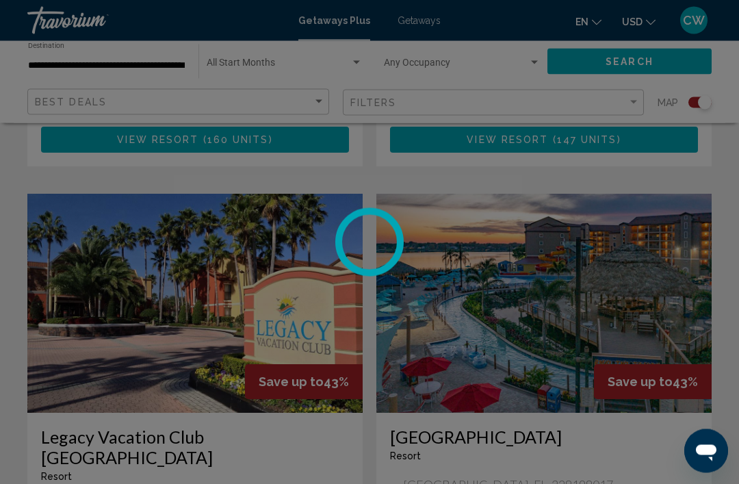
scroll to position [2869, 0]
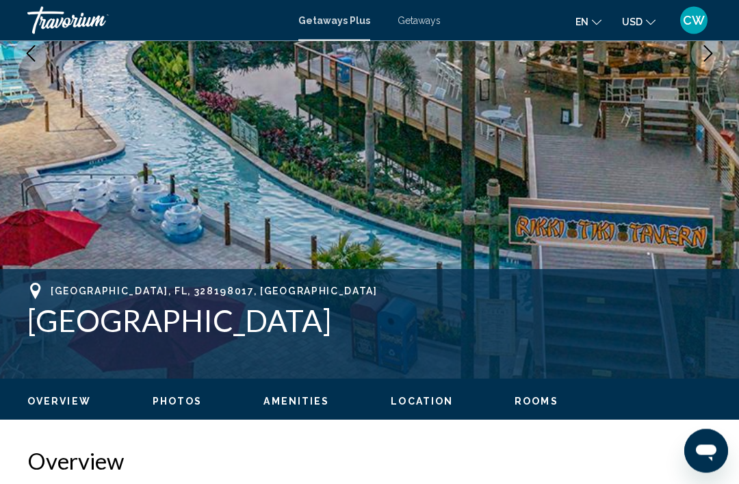
scroll to position [314, 0]
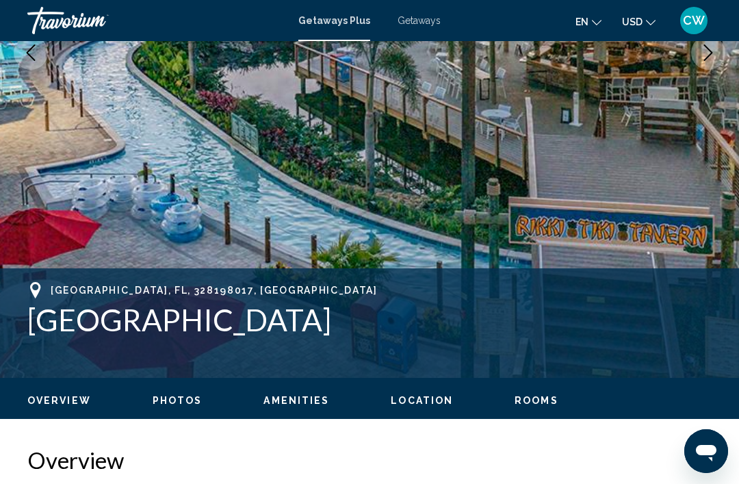
click at [174, 405] on span "Photos" at bounding box center [178, 400] width 50 height 11
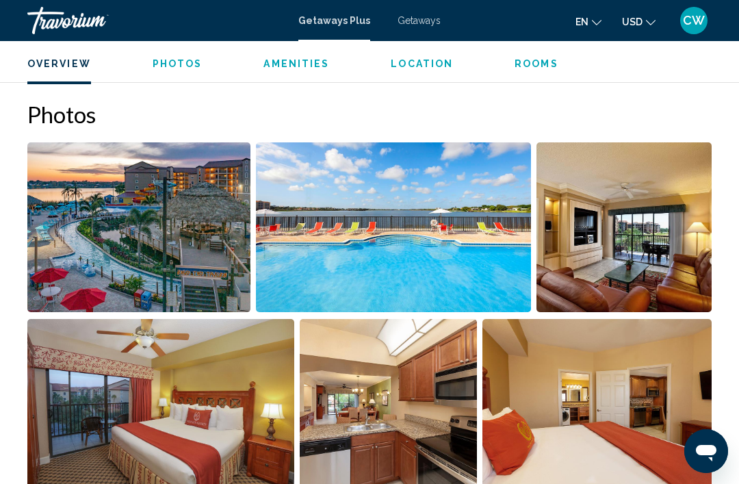
scroll to position [871, 0]
